Goal: Navigation & Orientation: Find specific page/section

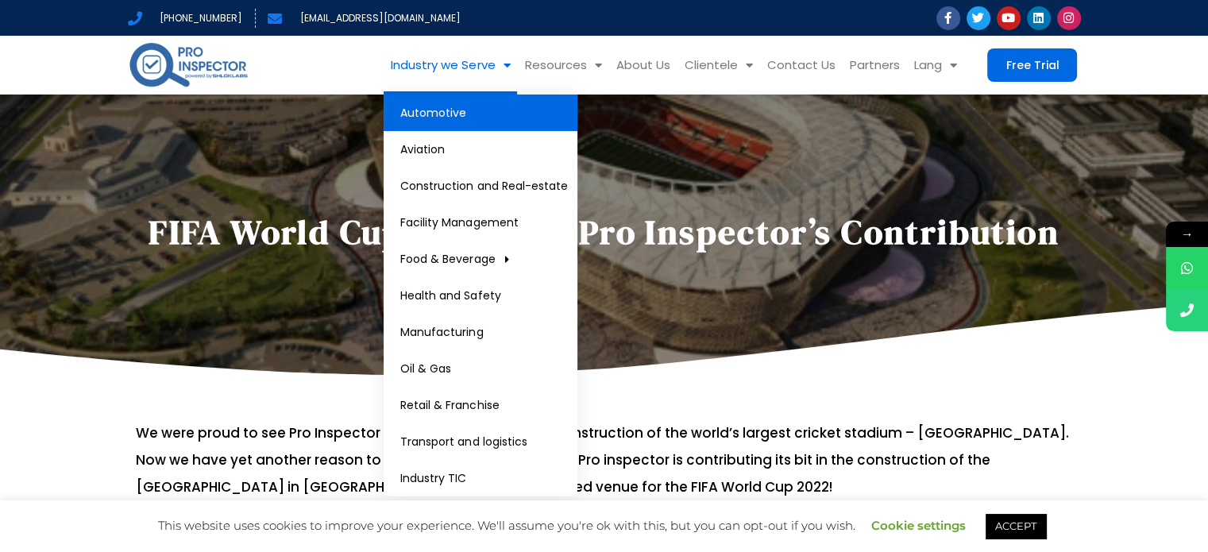
click at [489, 106] on link "Automotive" at bounding box center [481, 112] width 194 height 37
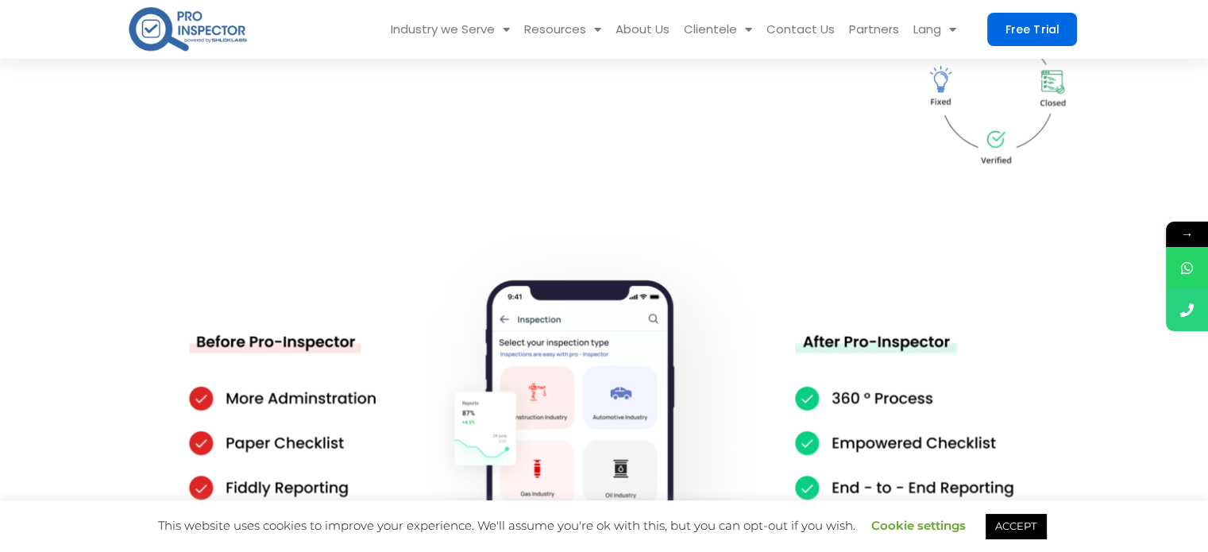
scroll to position [2223, 0]
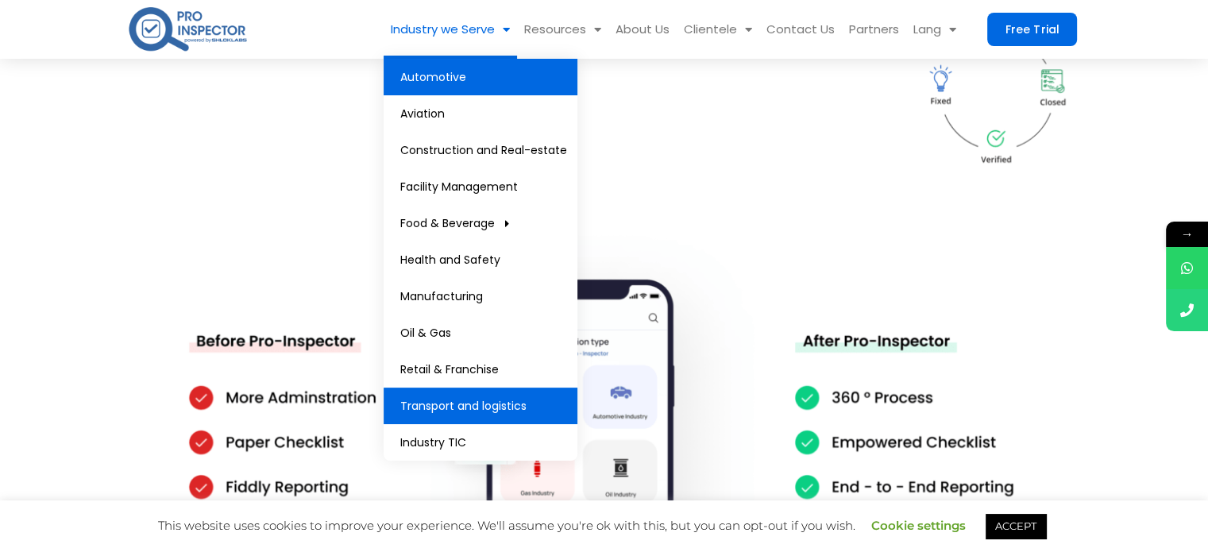
click at [457, 406] on link "Transport and logistics" at bounding box center [481, 405] width 194 height 37
